Goal: Task Accomplishment & Management: Manage account settings

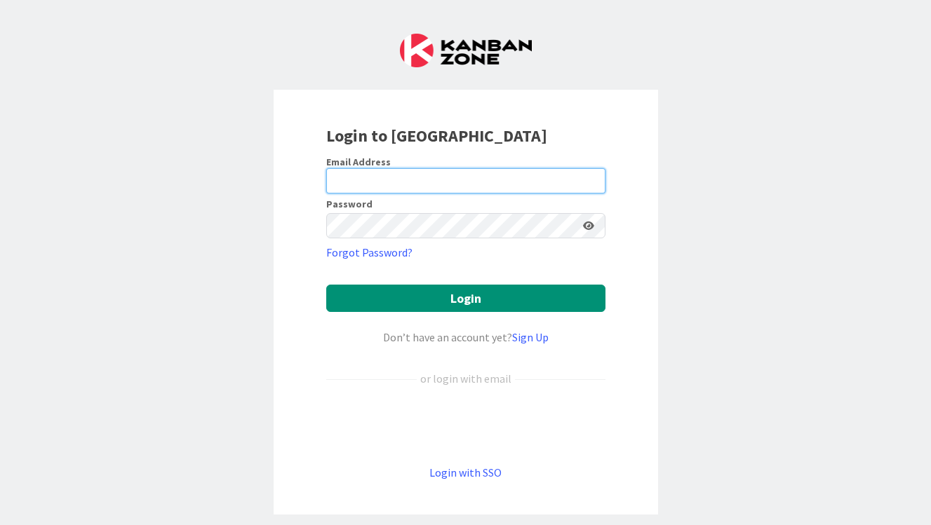
click at [363, 182] on input "email" at bounding box center [465, 180] width 279 height 25
type input "[EMAIL_ADDRESS][DOMAIN_NAME]"
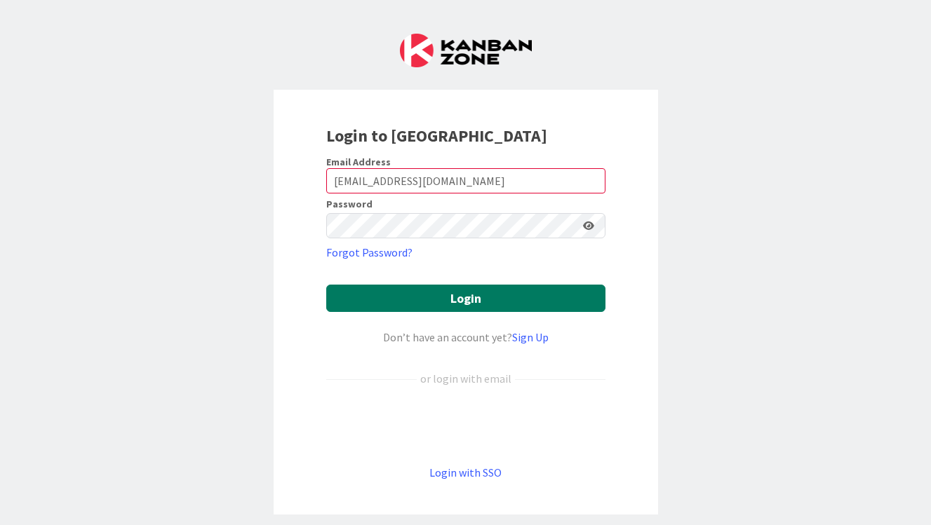
click at [449, 304] on button "Login" at bounding box center [465, 298] width 279 height 27
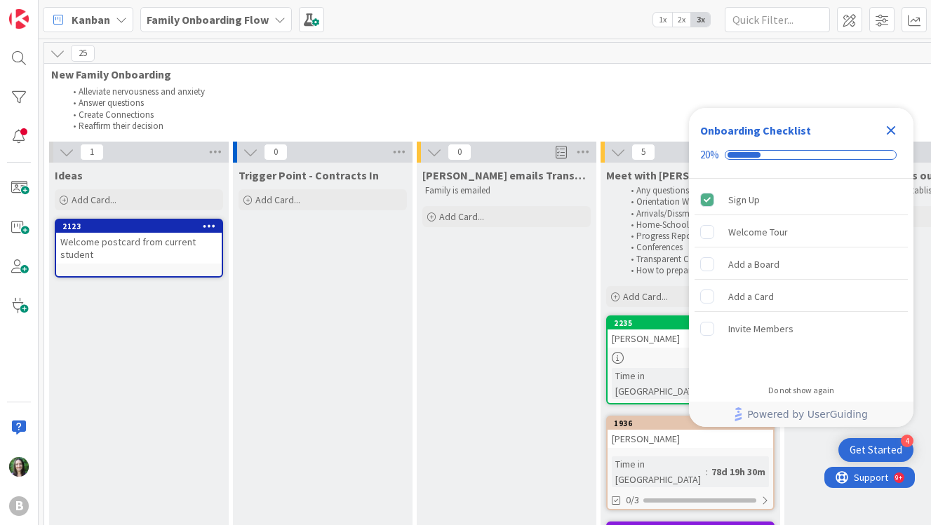
click at [206, 13] on b "Family Onboarding Flow" at bounding box center [208, 20] width 122 height 14
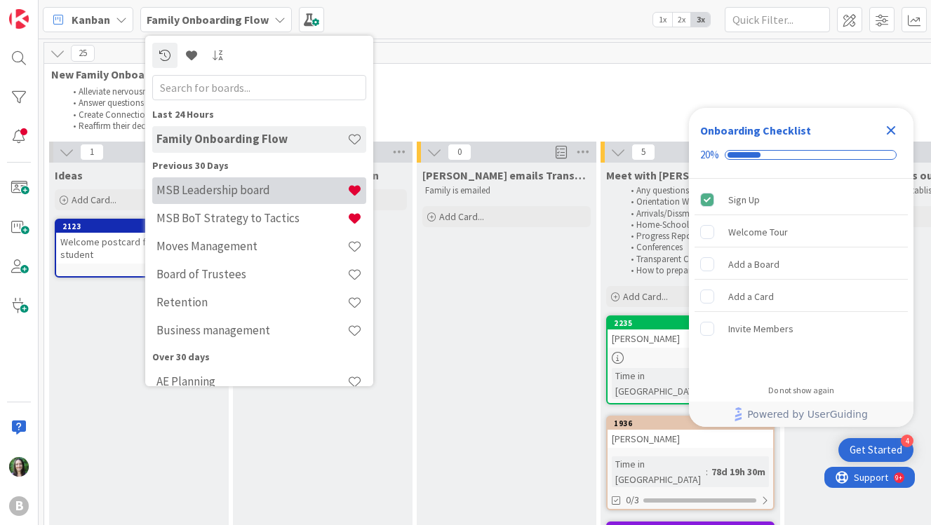
click at [236, 183] on h4 "MSB Leadership board" at bounding box center [251, 190] width 191 height 14
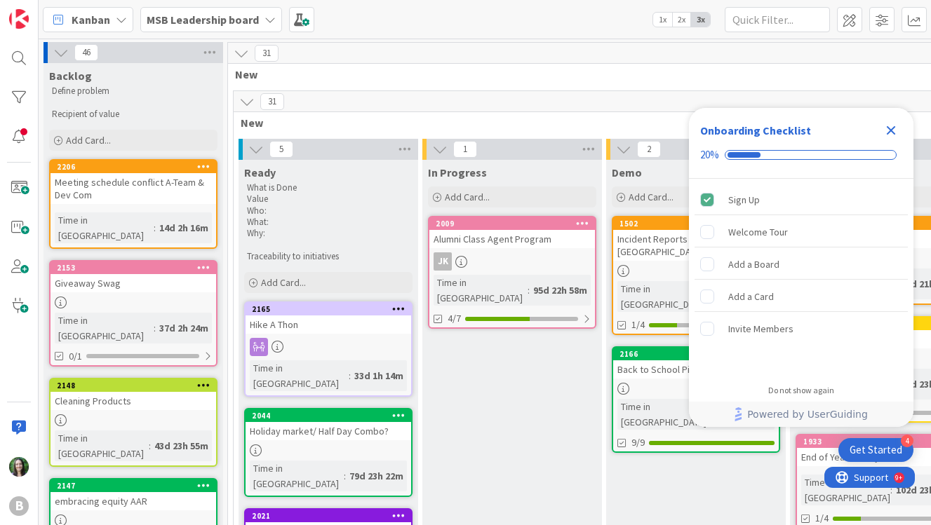
click at [900, 126] on div "Close Checklist" at bounding box center [890, 130] width 22 height 22
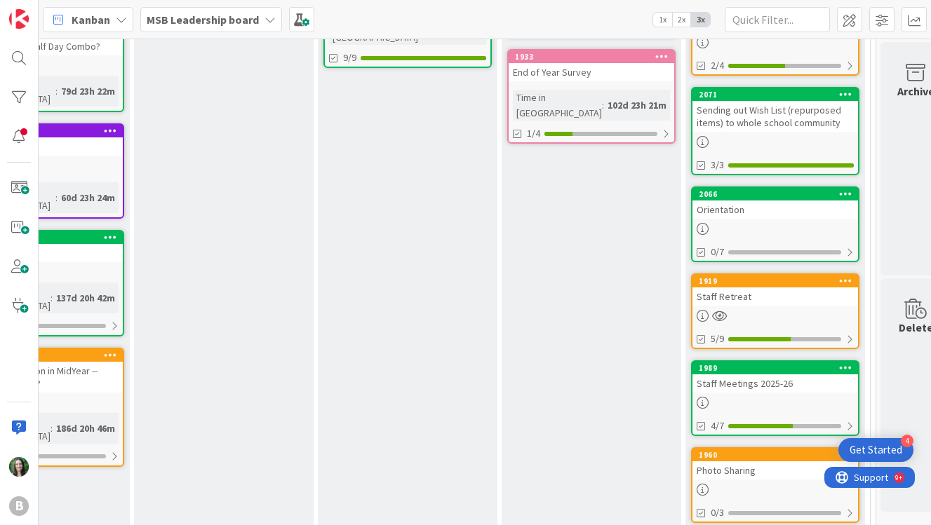
scroll to position [433, 288]
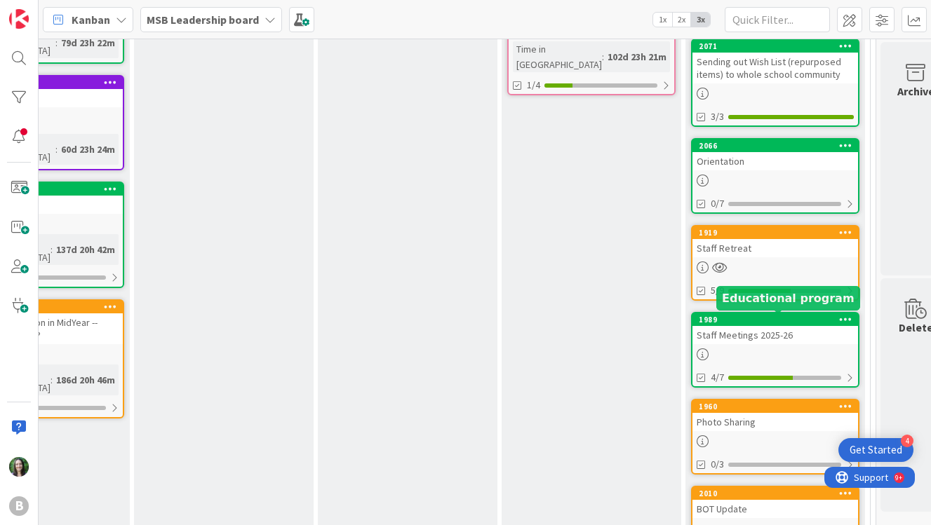
click at [759, 316] on div "1989" at bounding box center [777, 320] width 159 height 10
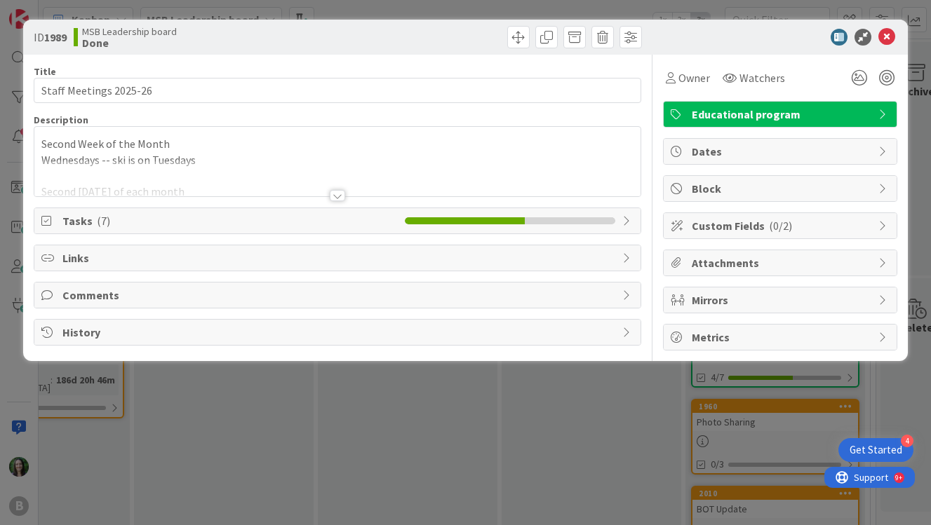
click at [336, 194] on div at bounding box center [337, 195] width 15 height 11
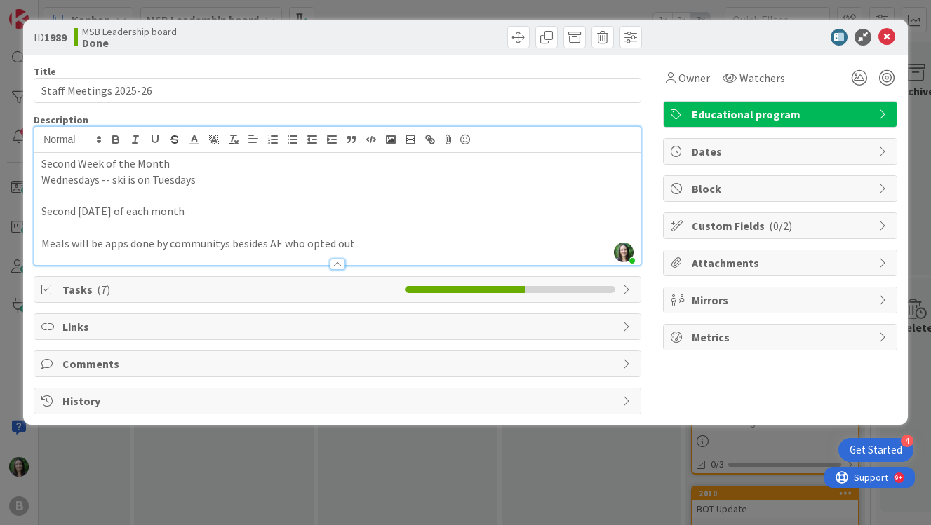
click at [90, 286] on span "Tasks ( 7 )" at bounding box center [229, 289] width 335 height 17
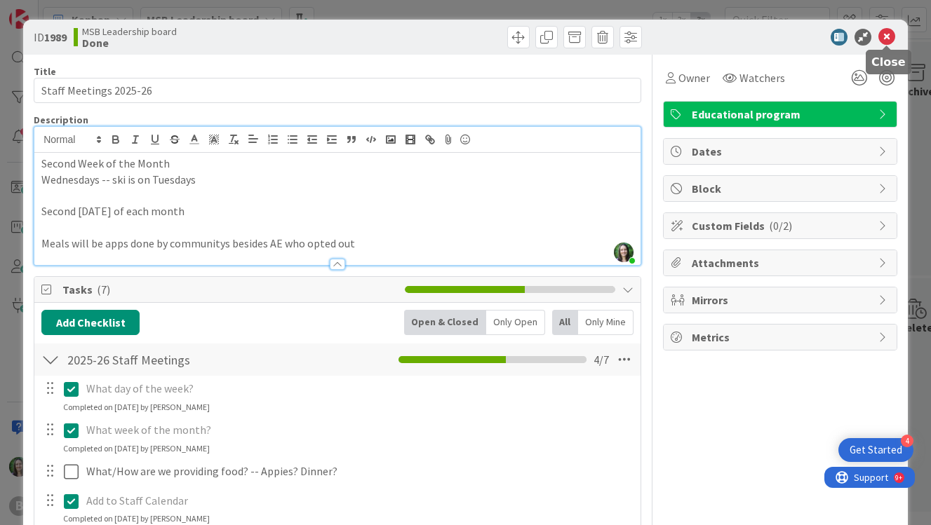
click at [889, 36] on icon at bounding box center [886, 37] width 17 height 17
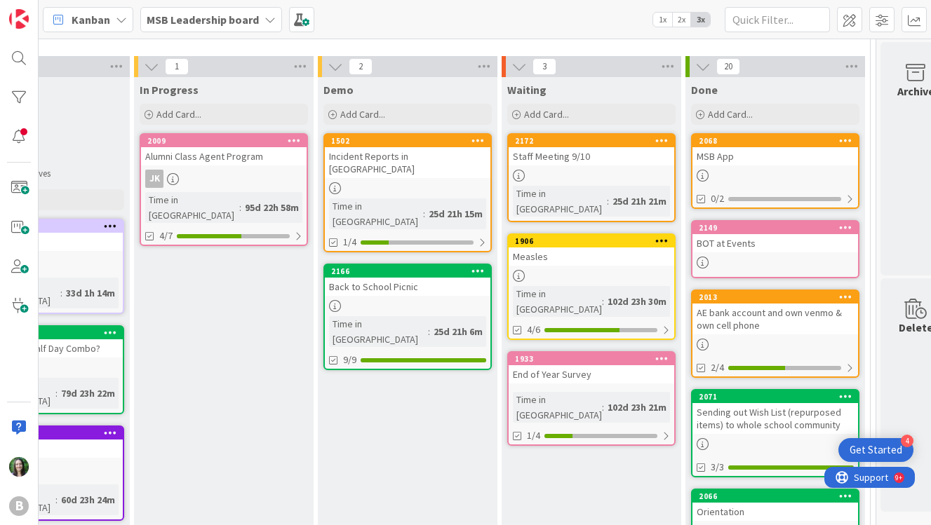
scroll to position [65, 288]
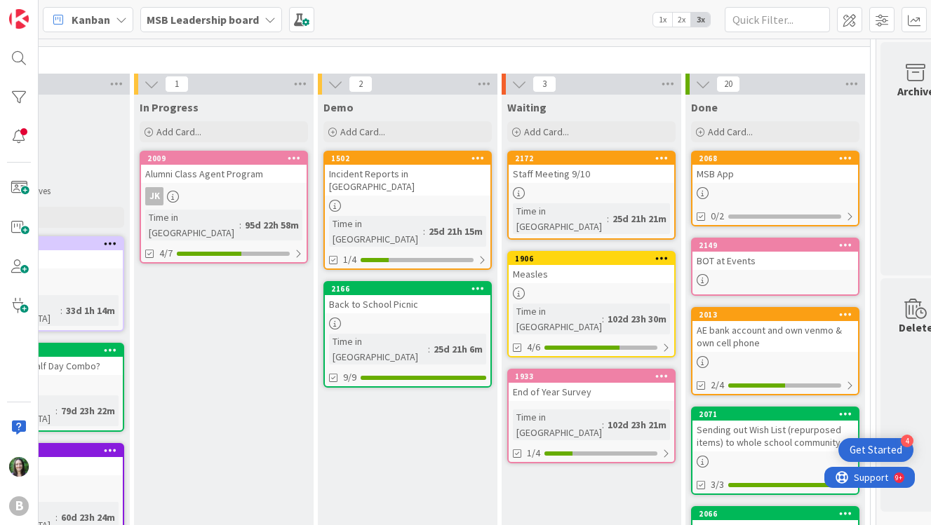
click at [562, 166] on div "Staff Meeting 9/10" at bounding box center [590, 174] width 165 height 18
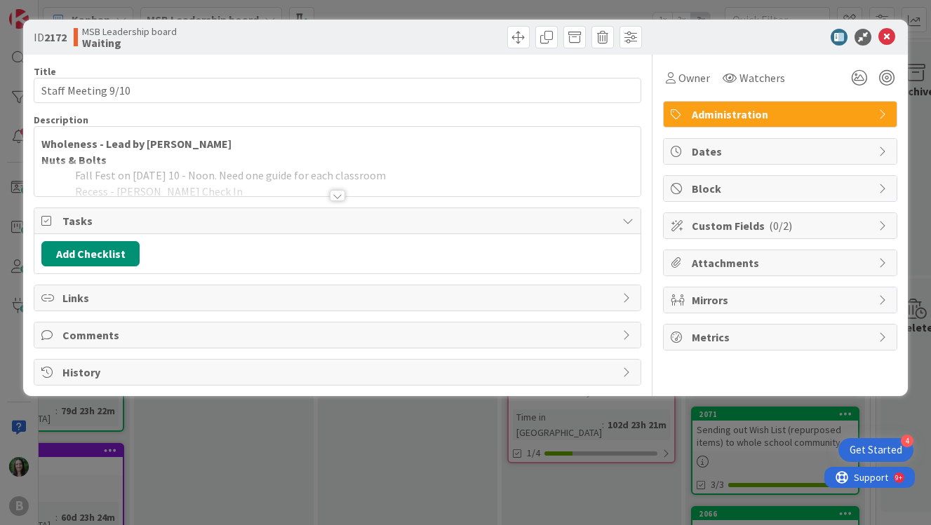
click at [334, 193] on div at bounding box center [337, 195] width 15 height 11
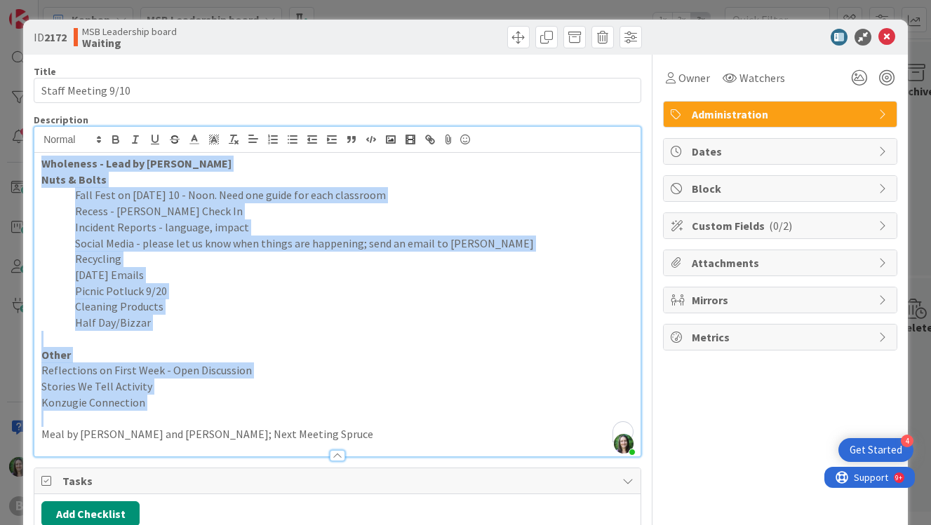
drag, startPoint x: 268, startPoint y: 437, endPoint x: 41, endPoint y: 156, distance: 361.5
click at [41, 156] on div "Wholeness - Lead by [PERSON_NAME] & Bolts Fall Fest on [DATE] 10 - Noon. Need o…" at bounding box center [337, 305] width 606 height 304
copy div "Wholeness - Lead by [PERSON_NAME] & Bolts Fall Fest on [DATE] 10 - Noon. Need o…"
click at [885, 29] on icon at bounding box center [886, 37] width 17 height 17
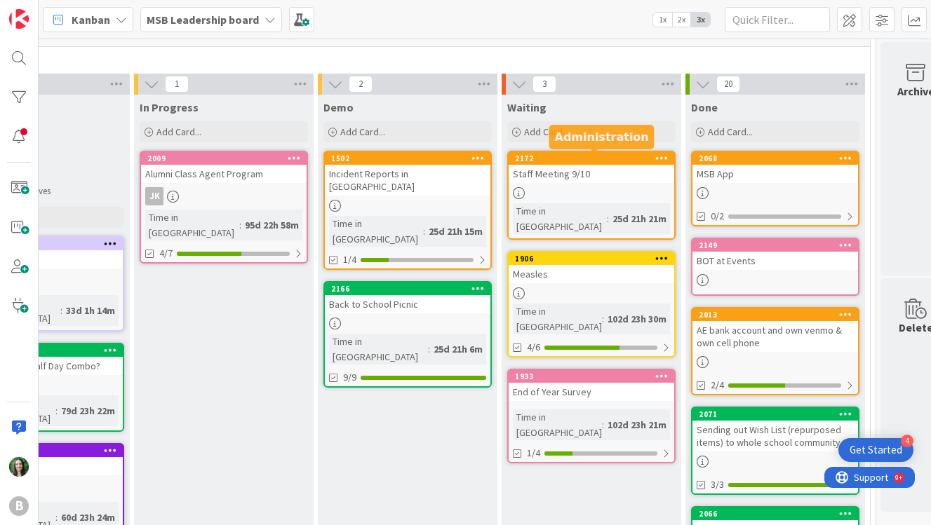
click at [606, 159] on div "2172" at bounding box center [594, 159] width 159 height 10
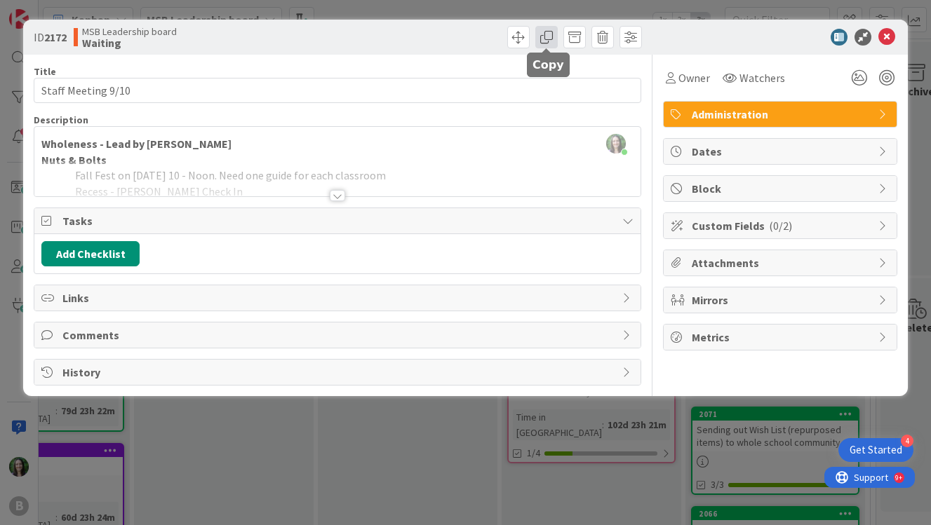
click at [551, 31] on span at bounding box center [546, 37] width 22 height 22
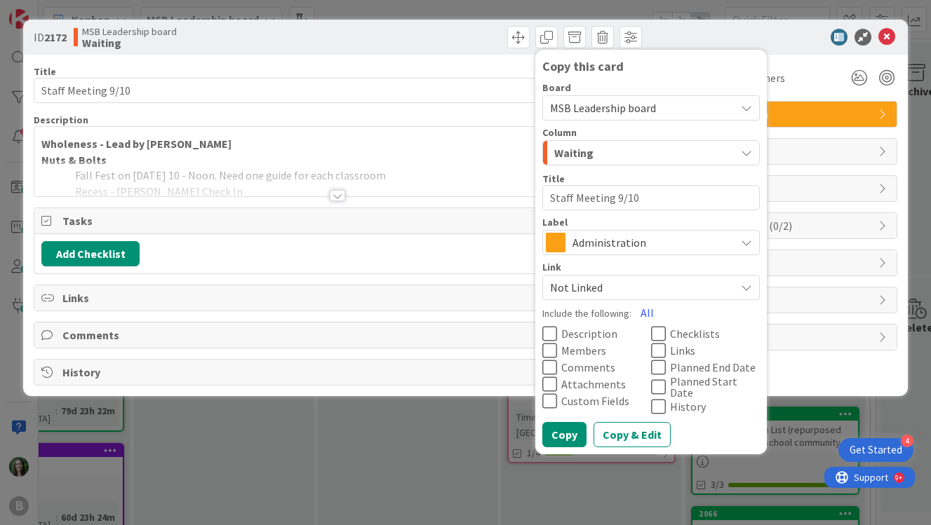
click at [634, 196] on textarea "Staff Meeting 9/10" at bounding box center [650, 197] width 217 height 25
click at [619, 199] on textarea "Staff Meeting 9/10" at bounding box center [650, 197] width 217 height 25
type textarea "x"
type textarea "Staff Meeting 910"
type textarea "x"
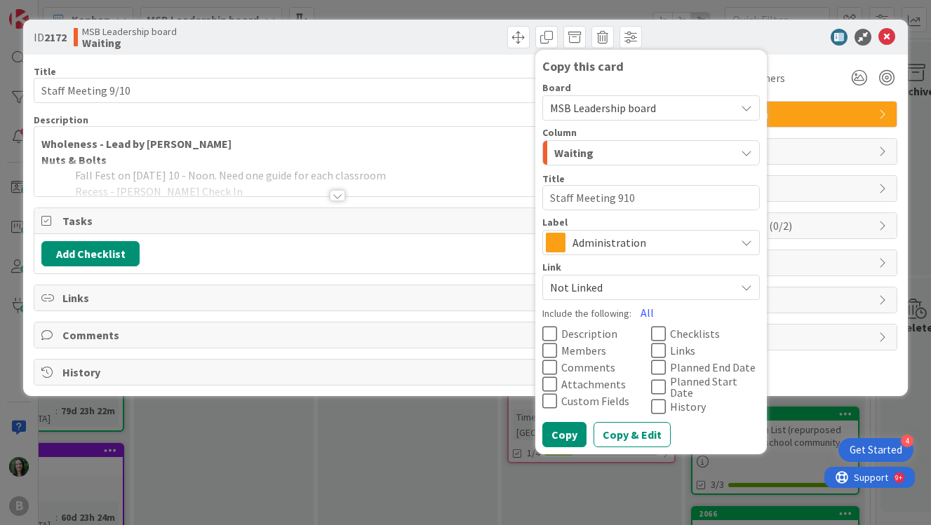
type textarea "Staff Meeting 10"
click at [656, 195] on textarea "Staff Meeting 10" at bounding box center [650, 197] width 217 height 25
type textarea "x"
type textarea "Staff Meeting 10/"
type textarea "x"
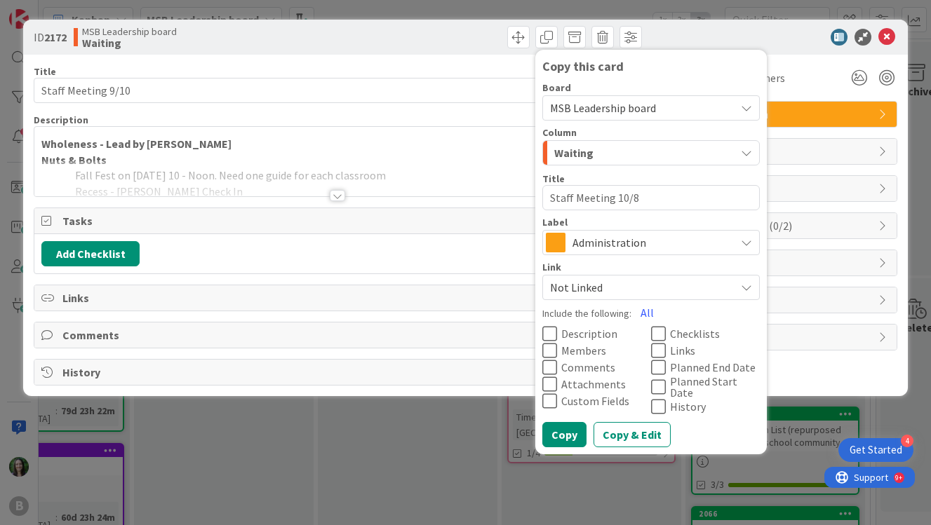
type textarea "Staff Meeting 10/8"
click at [607, 151] on div "Waiting" at bounding box center [642, 153] width 184 height 22
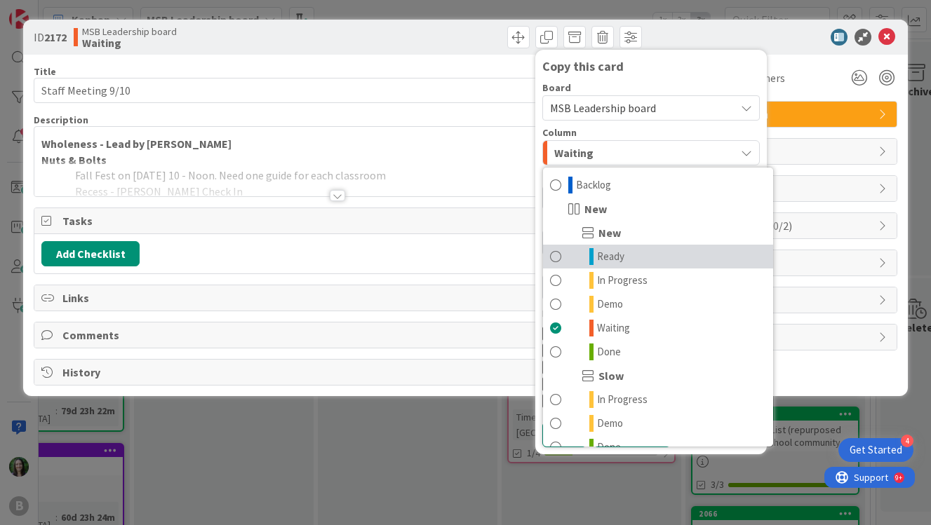
click at [630, 258] on link "Ready" at bounding box center [658, 257] width 230 height 24
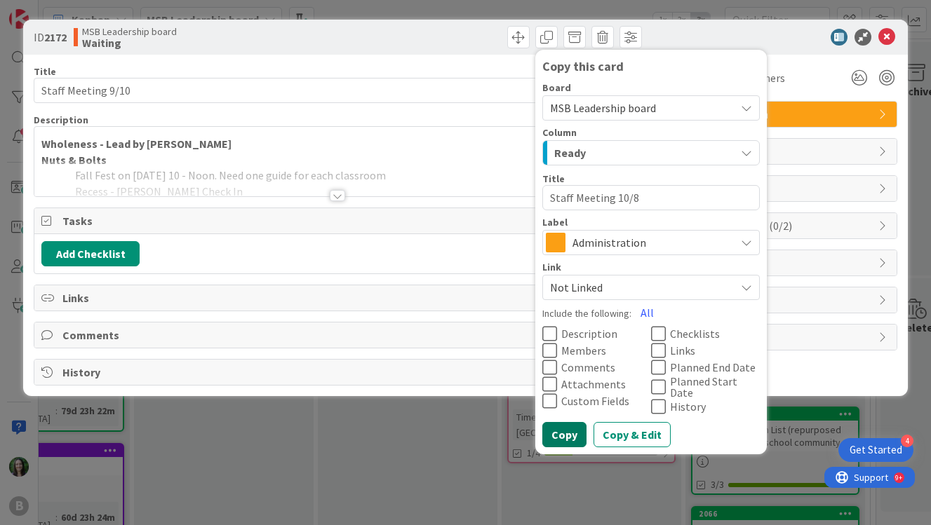
click at [567, 429] on button "Copy" at bounding box center [564, 434] width 44 height 25
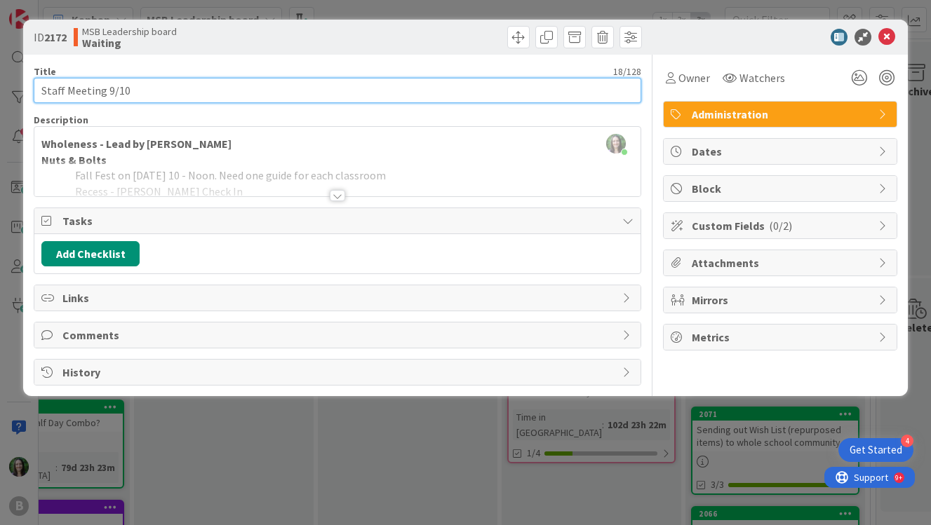
click at [147, 93] on input "Staff Meeting 9/10" at bounding box center [337, 90] width 607 height 25
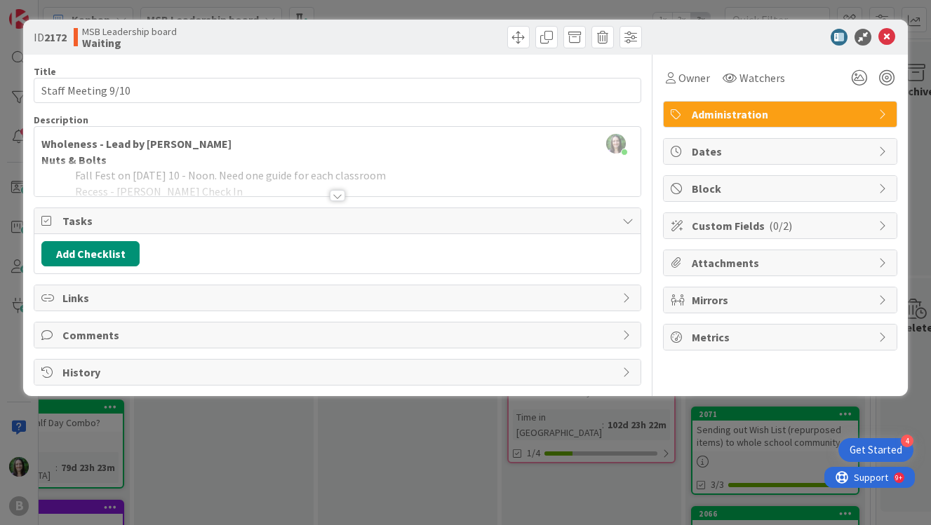
click at [189, 144] on div "[PERSON_NAME] just joined Wholeness - Lead by Meagan Nuts & Bolts Fall Fest on …" at bounding box center [337, 161] width 606 height 69
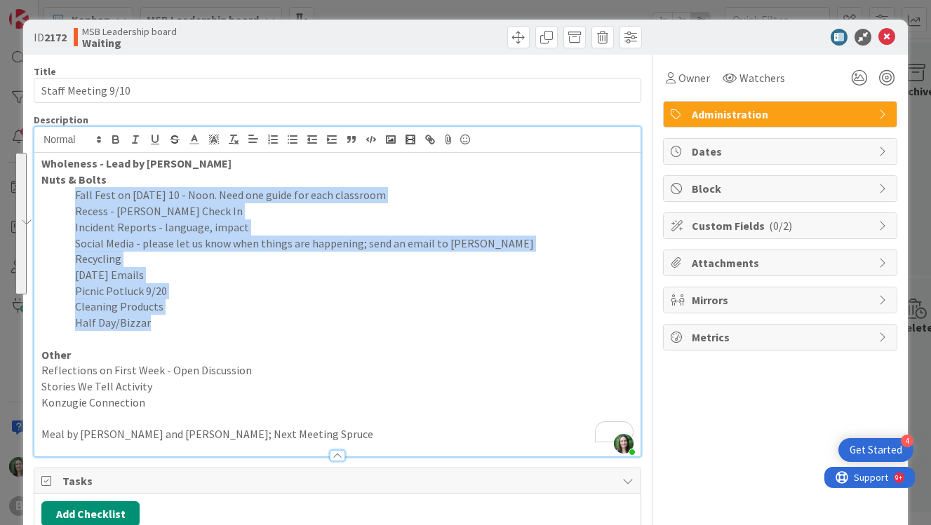
drag, startPoint x: 74, startPoint y: 191, endPoint x: 209, endPoint y: 325, distance: 189.4
click at [209, 325] on div "Wholeness - Lead by [PERSON_NAME] & Bolts Fall Fest on [DATE] 10 - Noon. Need o…" at bounding box center [337, 305] width 606 height 304
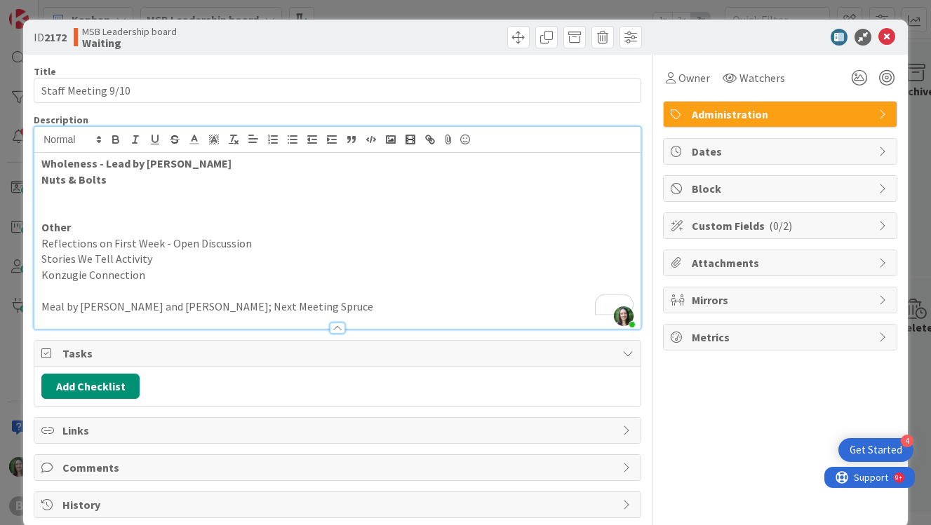
type textarea "x"
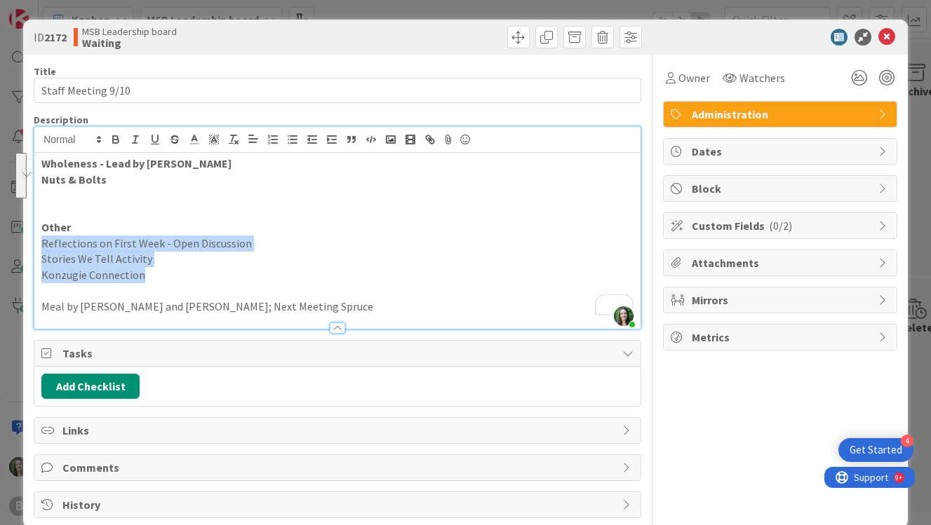
drag, startPoint x: 168, startPoint y: 277, endPoint x: 45, endPoint y: 243, distance: 127.9
click at [44, 243] on div "Wholeness - Lead by [PERSON_NAME] & Bolts Other Reflections on First Week - Ope…" at bounding box center [337, 241] width 606 height 176
click at [151, 269] on p "Konzugie Connection" at bounding box center [337, 275] width 592 height 16
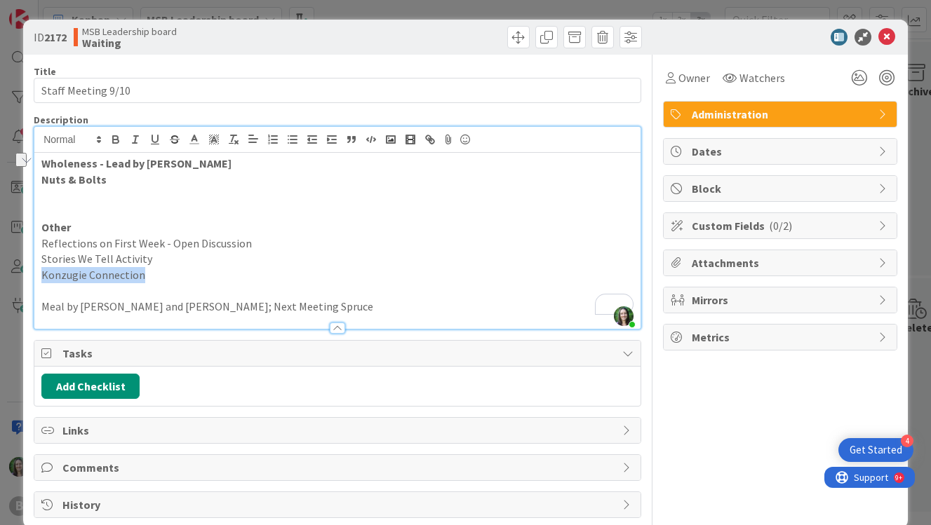
drag, startPoint x: 167, startPoint y: 277, endPoint x: 39, endPoint y: 274, distance: 127.7
click at [39, 274] on div "ID 2172 MSB Leadership board Waiting Copy this card Board MSB Leadership board …" at bounding box center [465, 262] width 931 height 525
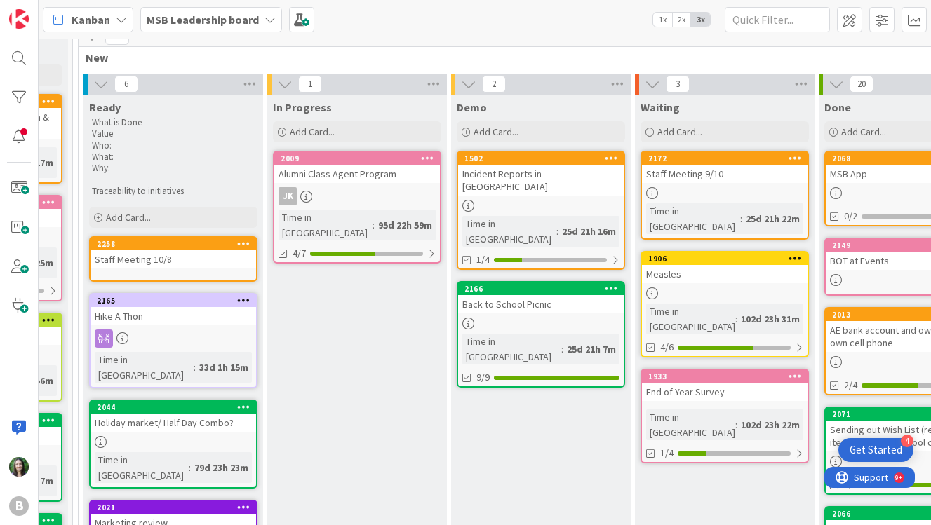
scroll to position [65, 0]
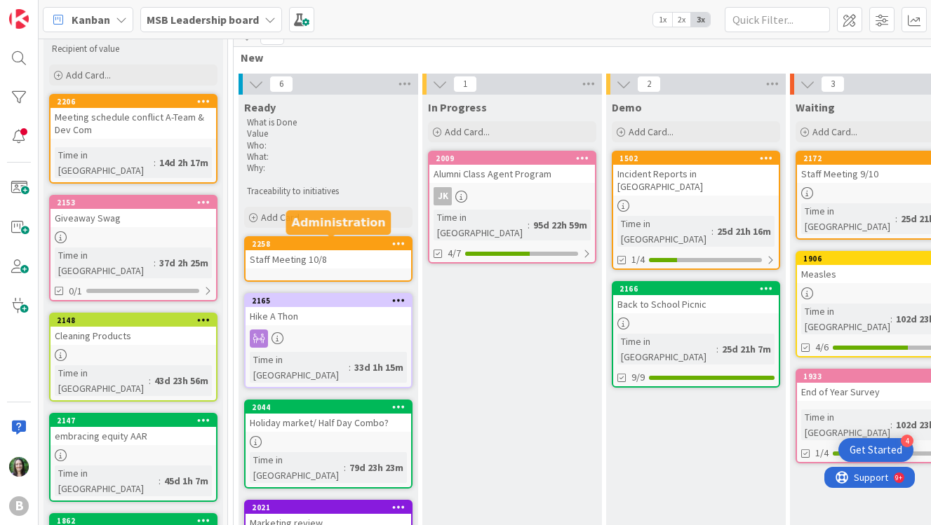
click at [304, 241] on div "2258" at bounding box center [331, 244] width 159 height 10
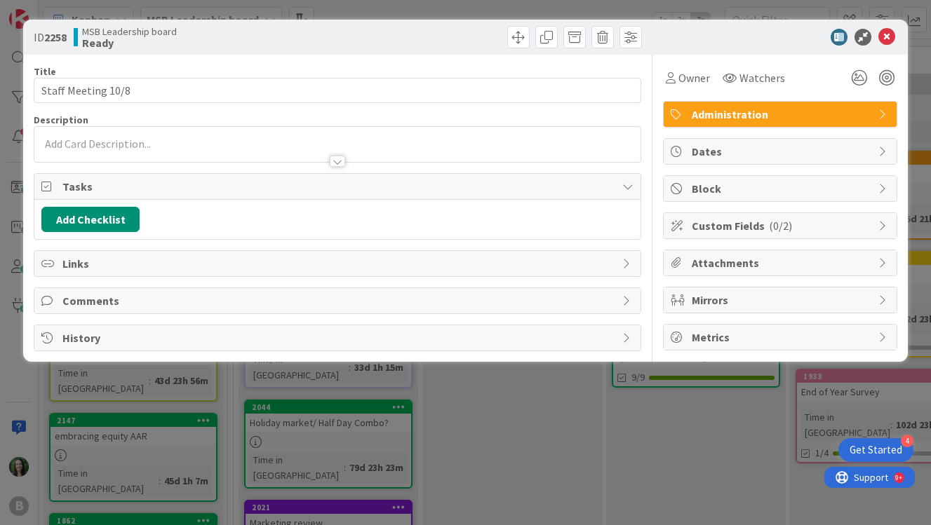
click at [166, 149] on div at bounding box center [337, 154] width 606 height 15
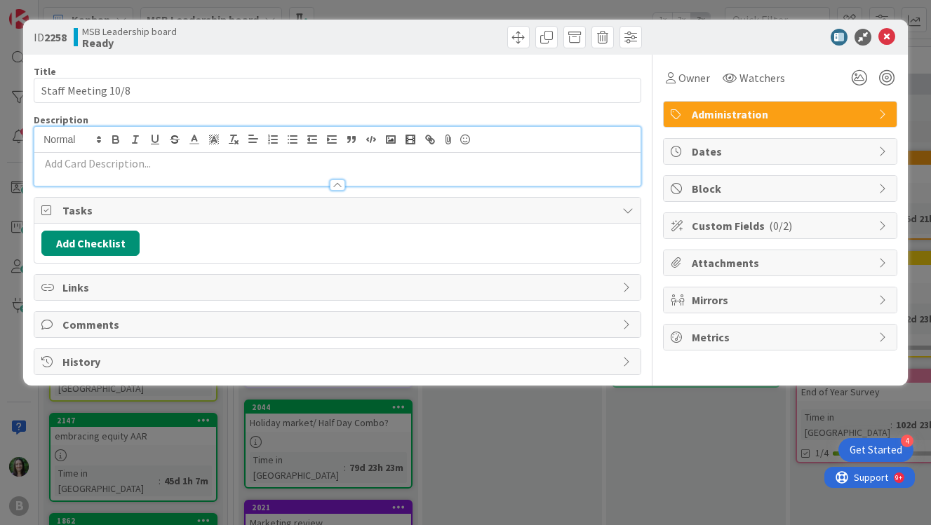
click at [163, 163] on p at bounding box center [337, 164] width 592 height 16
click at [886, 34] on icon at bounding box center [886, 37] width 17 height 17
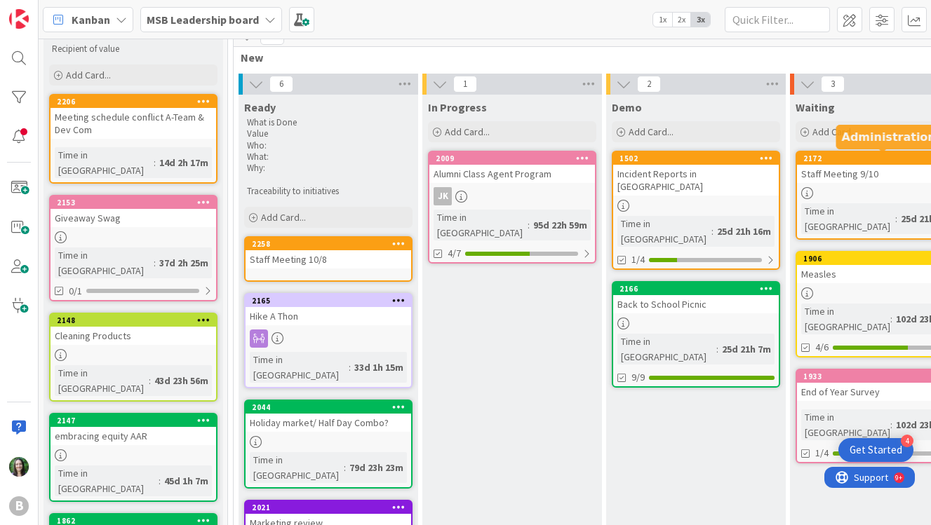
click at [833, 158] on div "2172" at bounding box center [882, 159] width 159 height 10
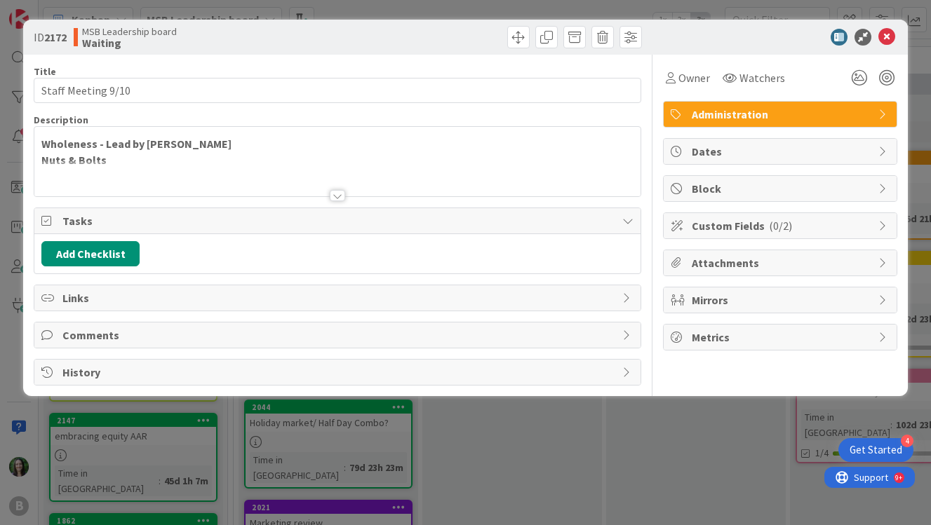
click at [335, 182] on div at bounding box center [337, 179] width 606 height 36
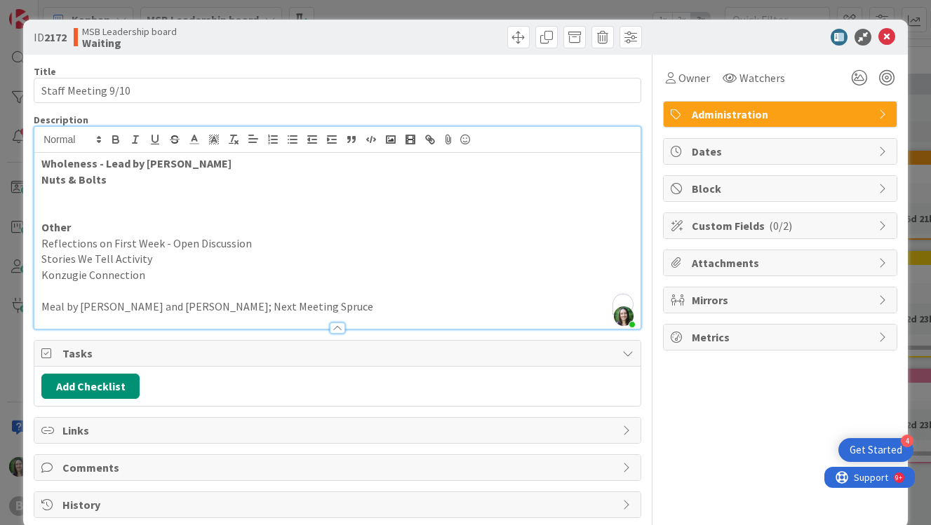
click at [306, 210] on p "To enrich screen reader interactions, please activate Accessibility in Grammarl…" at bounding box center [337, 211] width 592 height 16
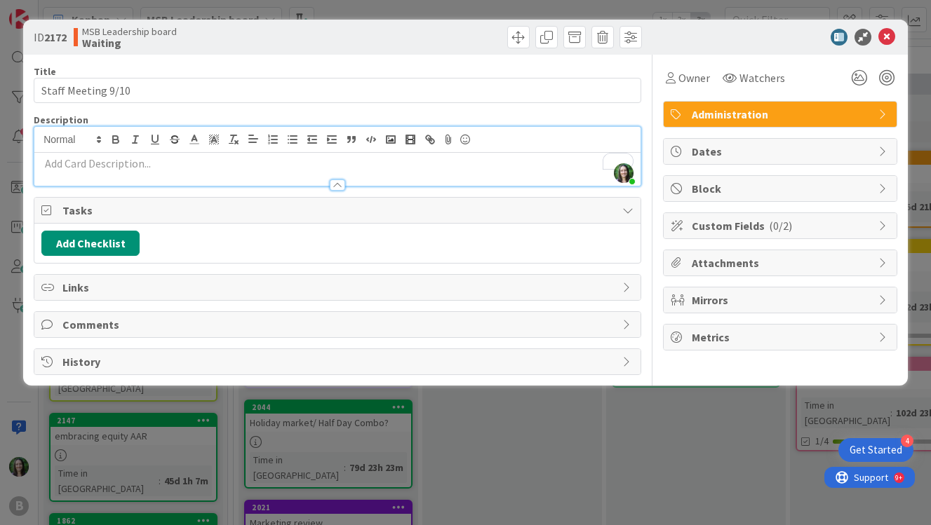
click at [339, 170] on p "To enrich screen reader interactions, please activate Accessibility in Grammarl…" at bounding box center [337, 164] width 592 height 16
click at [335, 182] on div at bounding box center [337, 185] width 15 height 11
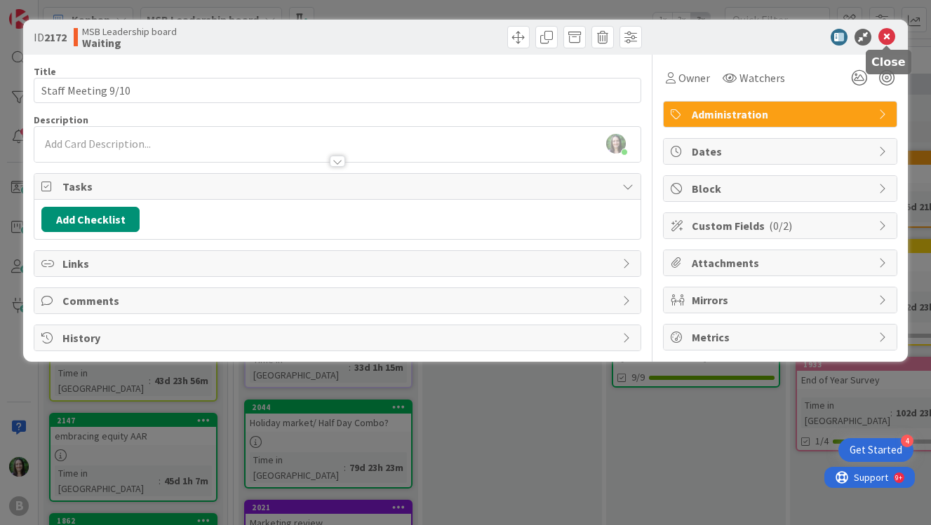
click at [887, 32] on icon at bounding box center [886, 37] width 17 height 17
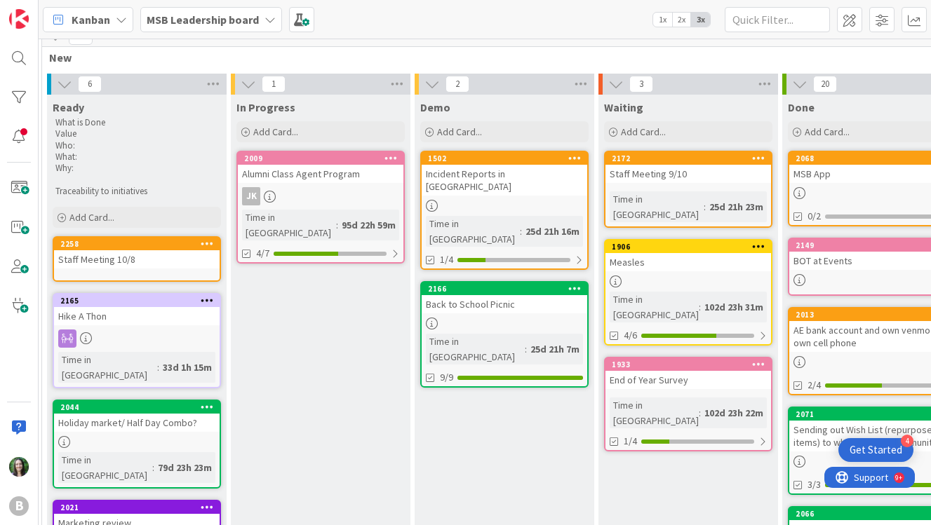
scroll to position [65, 201]
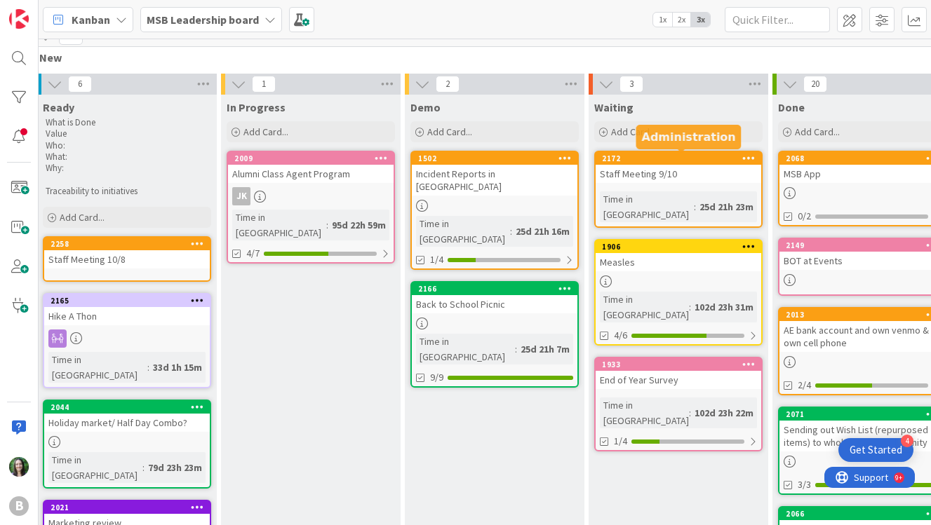
click at [682, 156] on div "2172" at bounding box center [681, 159] width 159 height 10
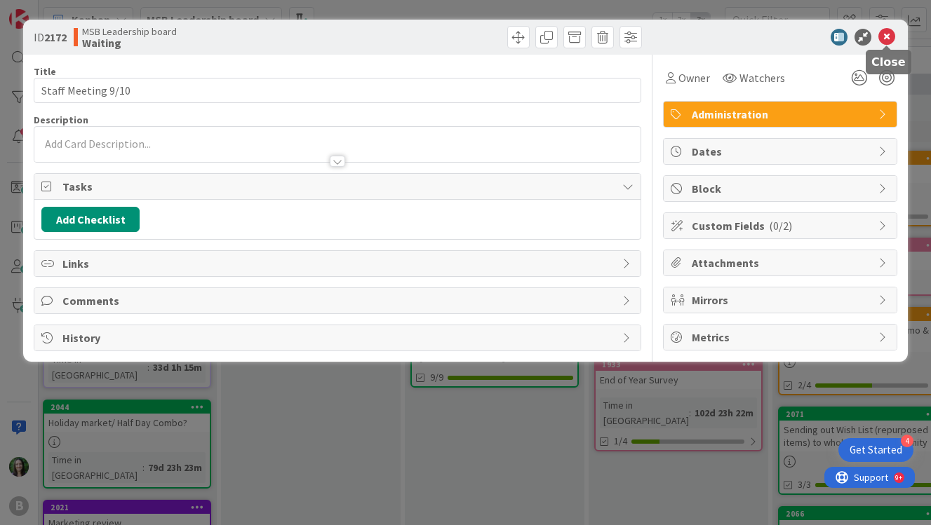
click at [886, 37] on icon at bounding box center [886, 37] width 17 height 17
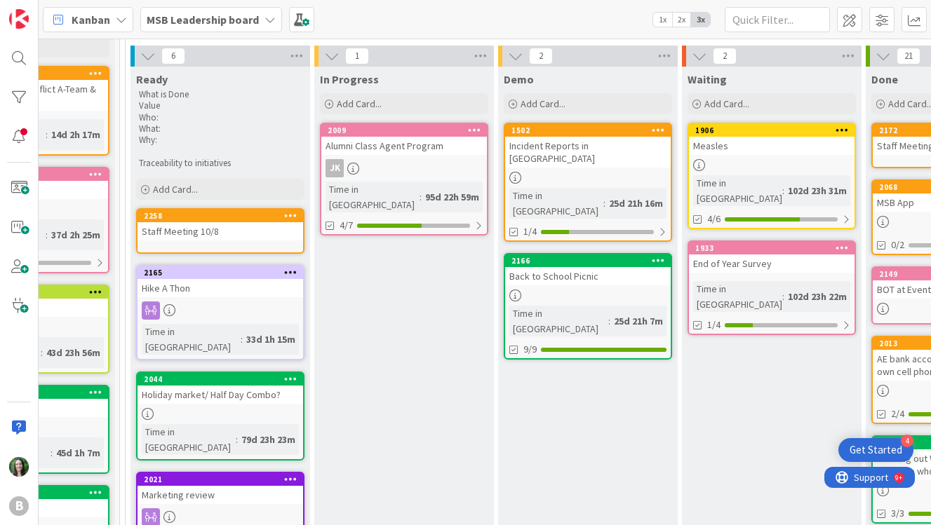
scroll to position [93, 107]
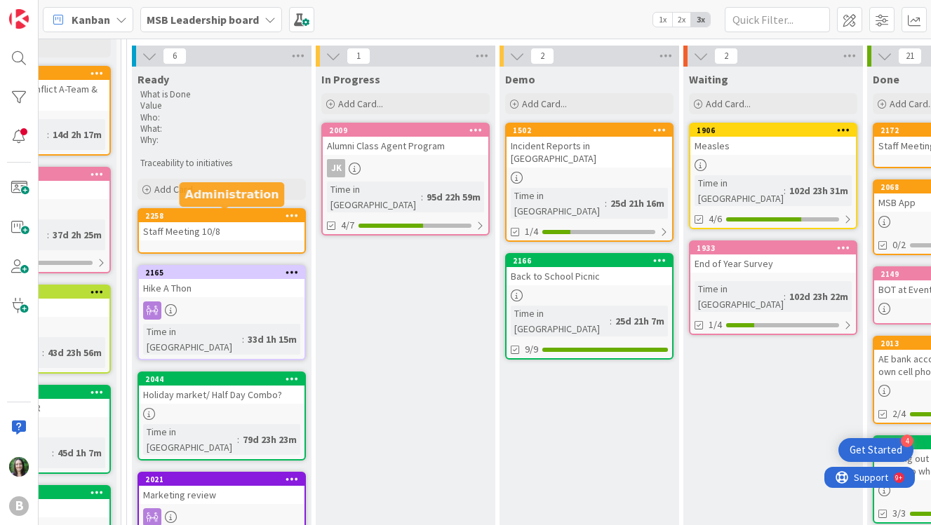
click at [229, 212] on div "2258" at bounding box center [224, 216] width 159 height 10
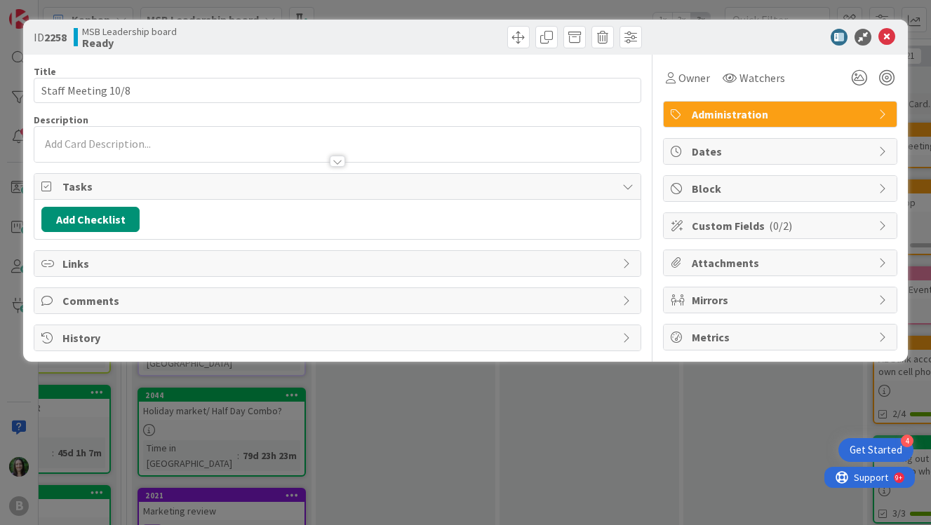
click at [198, 141] on p at bounding box center [337, 144] width 592 height 16
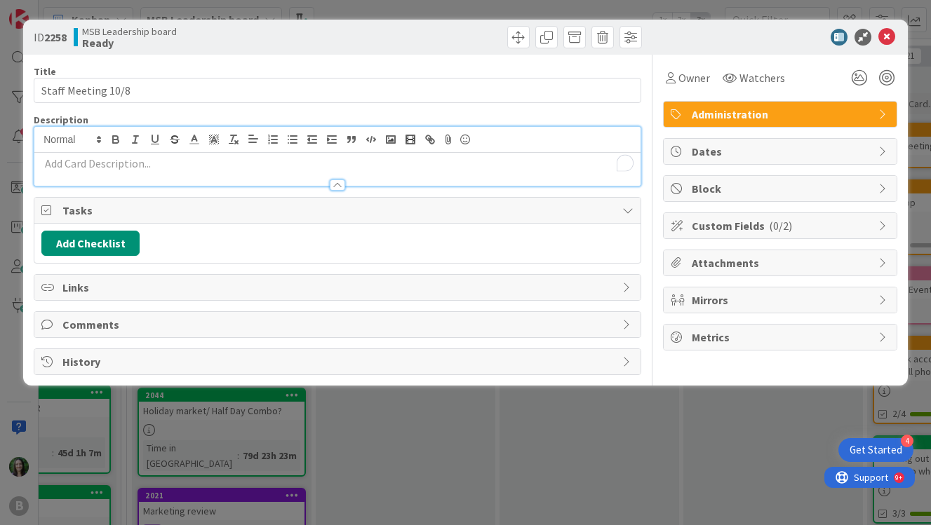
click at [195, 165] on p "To enrich screen reader interactions, please activate Accessibility in Grammarl…" at bounding box center [337, 164] width 592 height 16
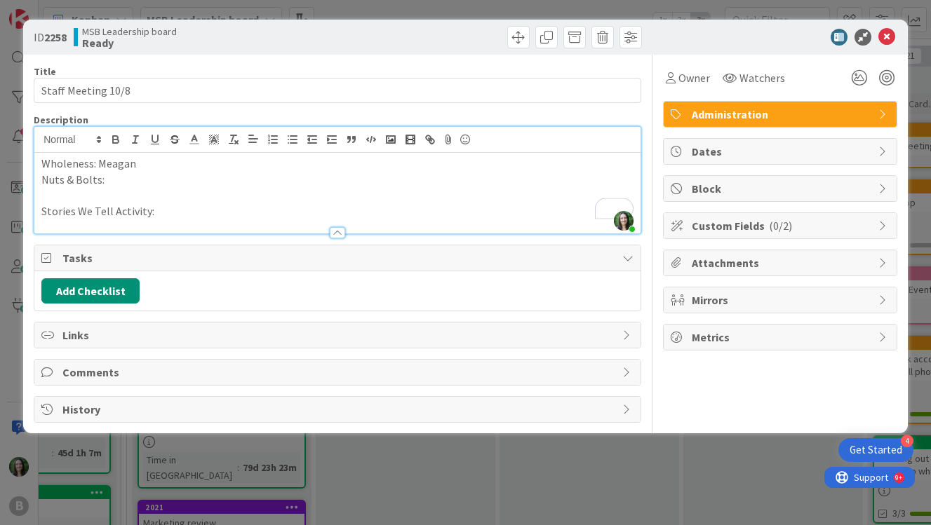
click at [40, 180] on div "Wholeness: Meagan Nuts & Bolts: Stories We Tell Activity:" at bounding box center [337, 193] width 606 height 81
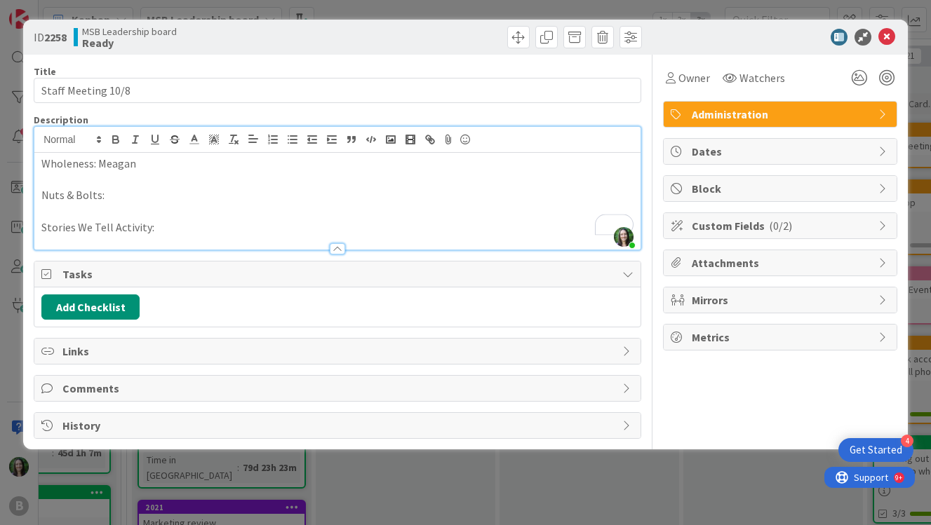
click at [170, 230] on p "Stories We Tell Activity:" at bounding box center [337, 227] width 592 height 16
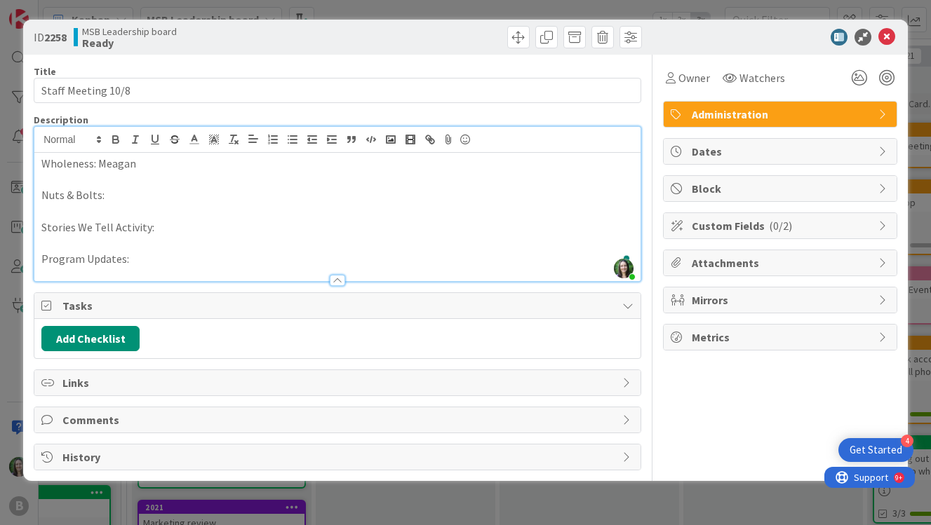
click at [117, 203] on p "To enrich screen reader interactions, please activate Accessibility in Grammarl…" at bounding box center [337, 211] width 592 height 16
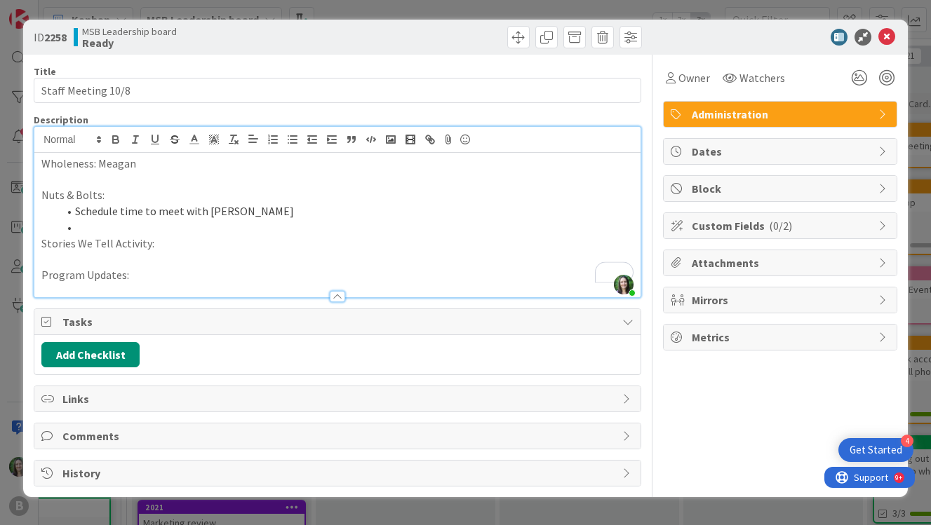
click at [39, 242] on div "Wholeness: Meagan Nuts & Bolts: Schedule time to meet with Meagan Stories We Te…" at bounding box center [337, 225] width 606 height 144
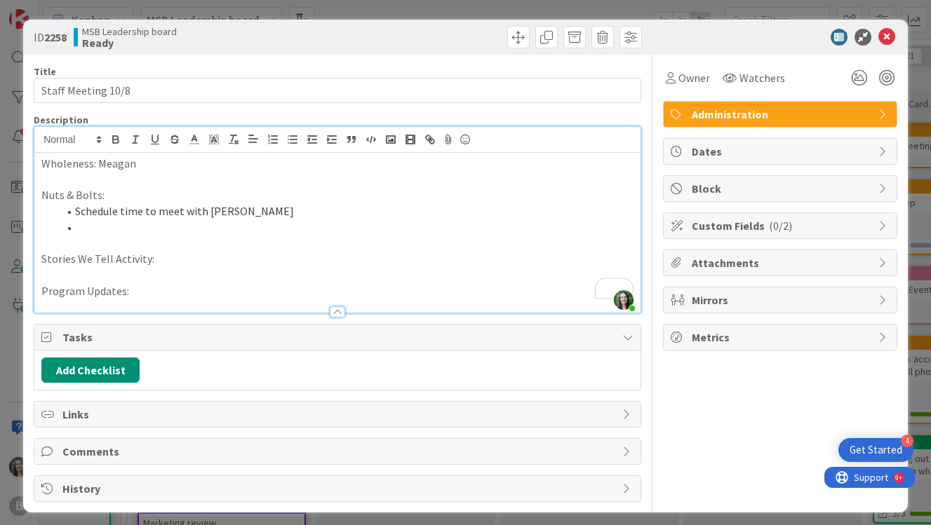
click at [96, 226] on li "To enrich screen reader interactions, please activate Accessibility in Grammarl…" at bounding box center [345, 227] width 575 height 16
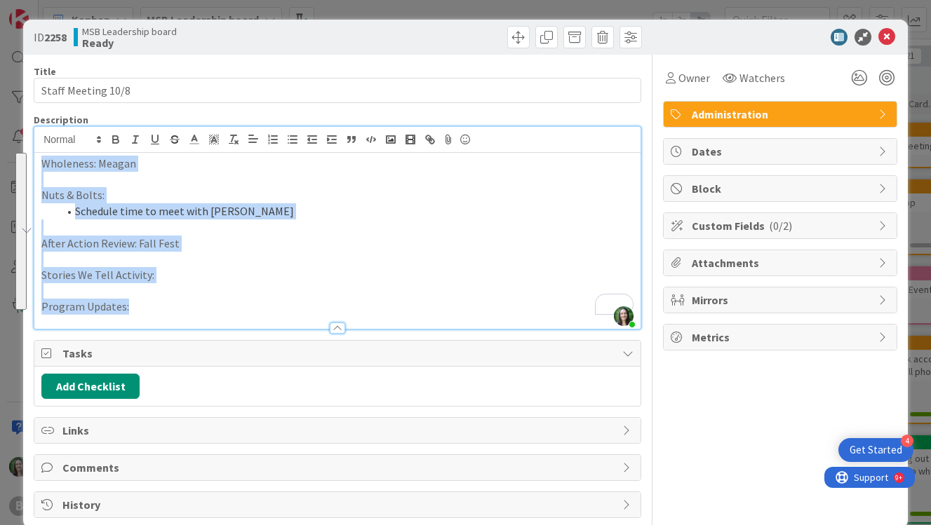
drag, startPoint x: 134, startPoint y: 309, endPoint x: 14, endPoint y: 149, distance: 199.3
click at [14, 149] on div "ID 2258 MSB Leadership board Ready Title 18 / 128 Staff Meeting 10/8 Descriptio…" at bounding box center [465, 262] width 931 height 525
click at [168, 313] on p "Program Updates:" at bounding box center [337, 307] width 592 height 16
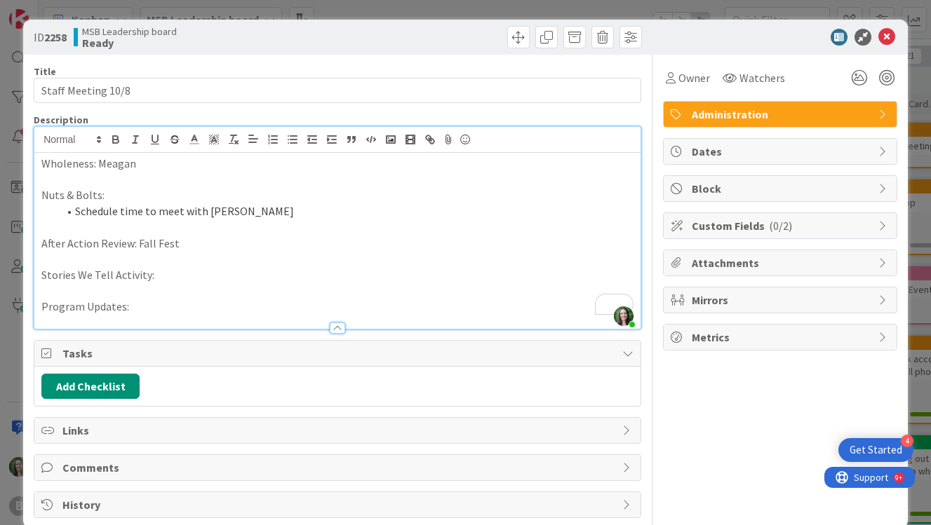
click at [151, 227] on p "To enrich screen reader interactions, please activate Accessibility in Grammarl…" at bounding box center [337, 227] width 592 height 16
click at [435, 302] on p "Program Updates:" at bounding box center [337, 307] width 592 height 16
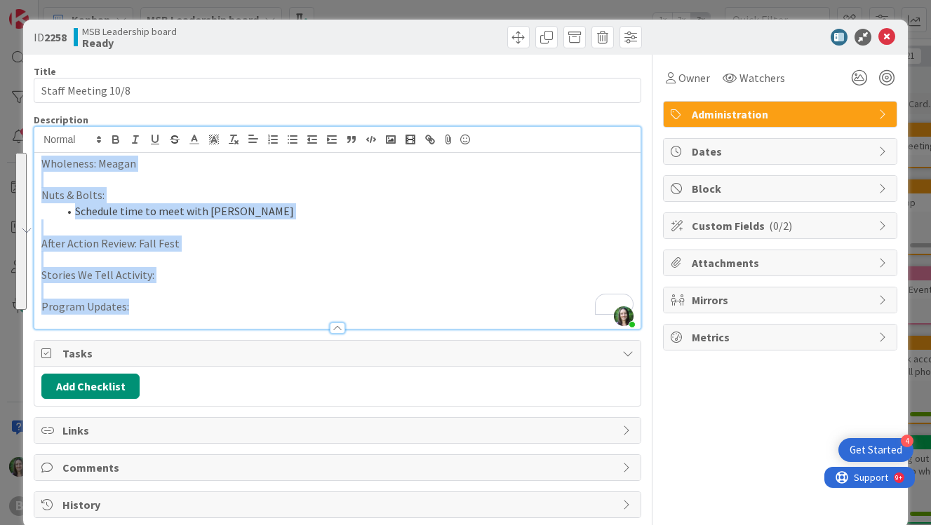
drag, startPoint x: 177, startPoint y: 313, endPoint x: 31, endPoint y: 155, distance: 215.9
click at [31, 156] on div "ID 2258 MSB Leadership board Ready Title 18 / 128 Staff Meeting 10/8 Descriptio…" at bounding box center [465, 274] width 884 height 509
copy div "Wholeness: Meagan Nuts & Bolts: Schedule time to meet with Meagan After Action …"
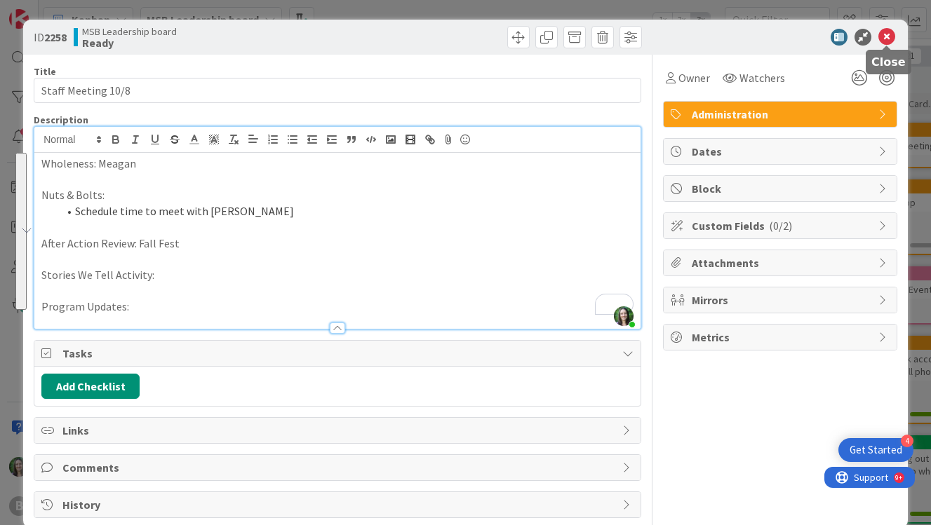
click at [886, 29] on icon at bounding box center [886, 37] width 17 height 17
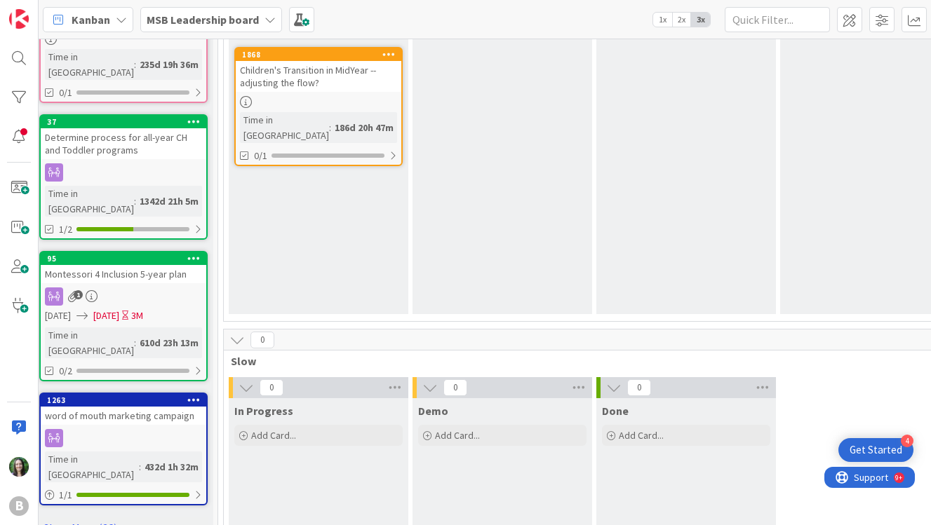
scroll to position [773, 10]
